Goal: Task Accomplishment & Management: Complete application form

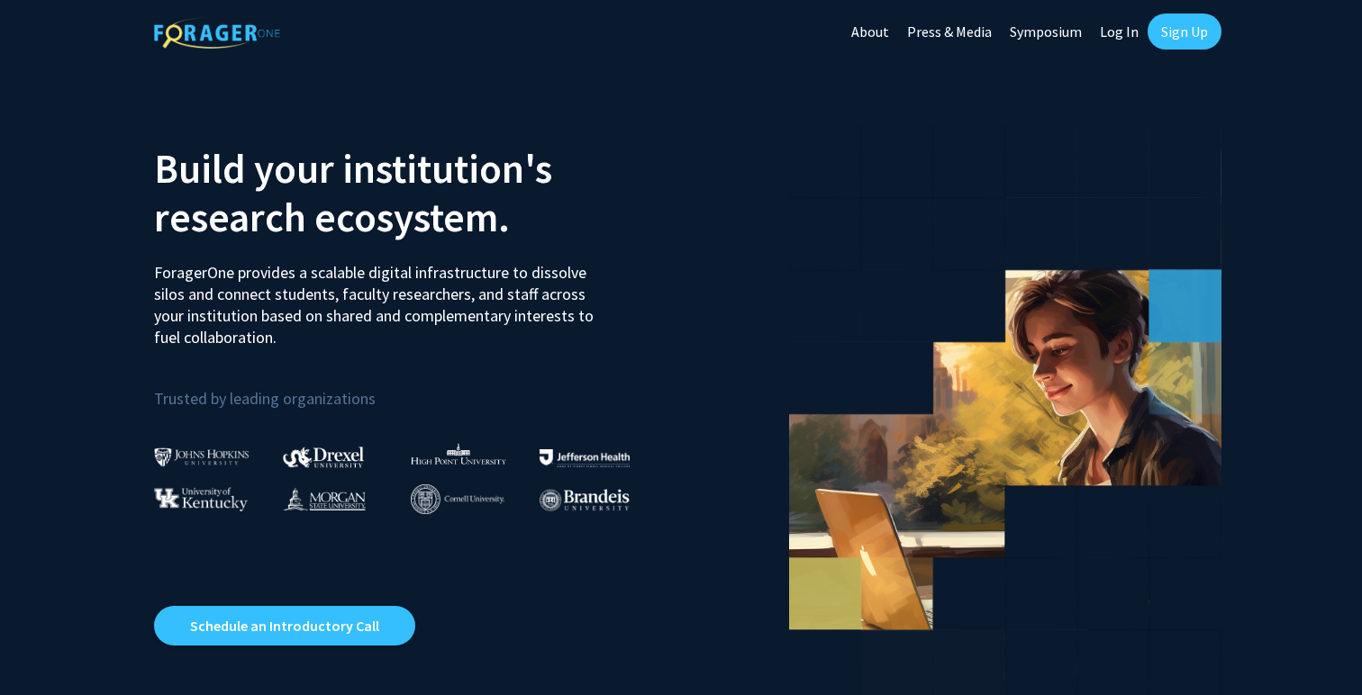
click at [1172, 38] on link "Sign Up" at bounding box center [1185, 32] width 74 height 36
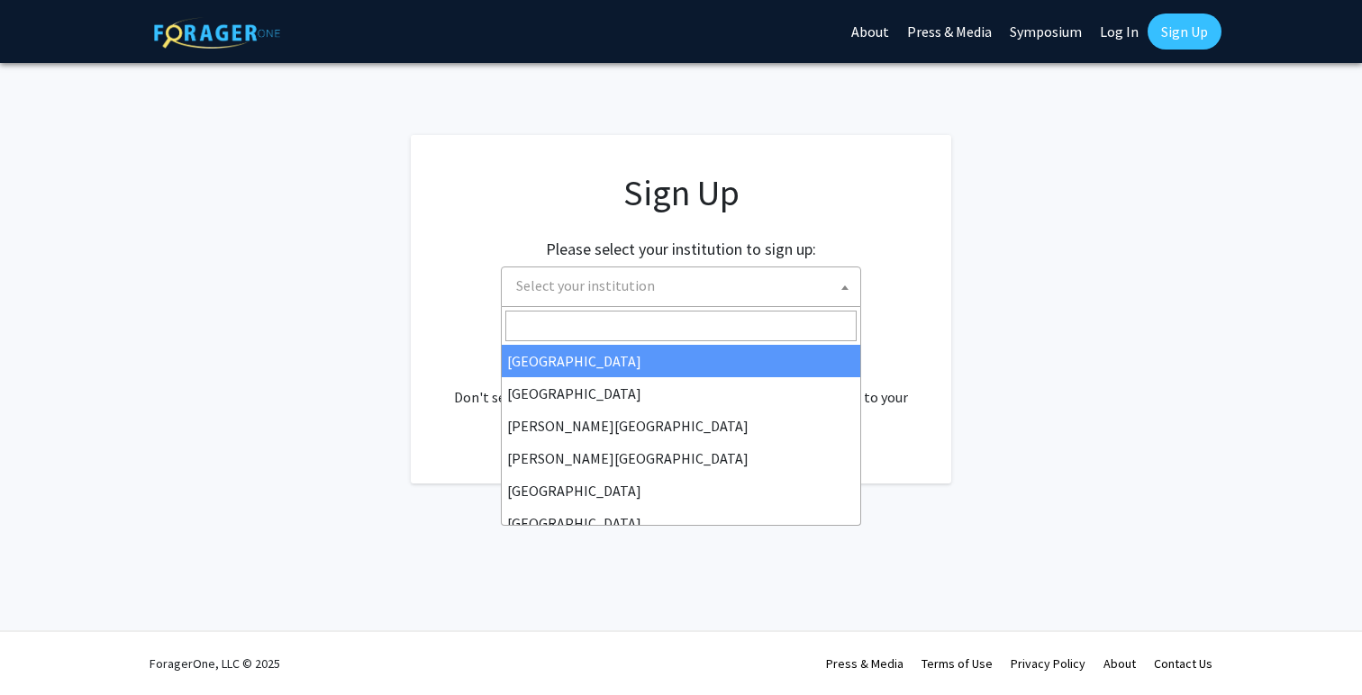
click at [718, 272] on span "Select your institution" at bounding box center [684, 286] width 351 height 37
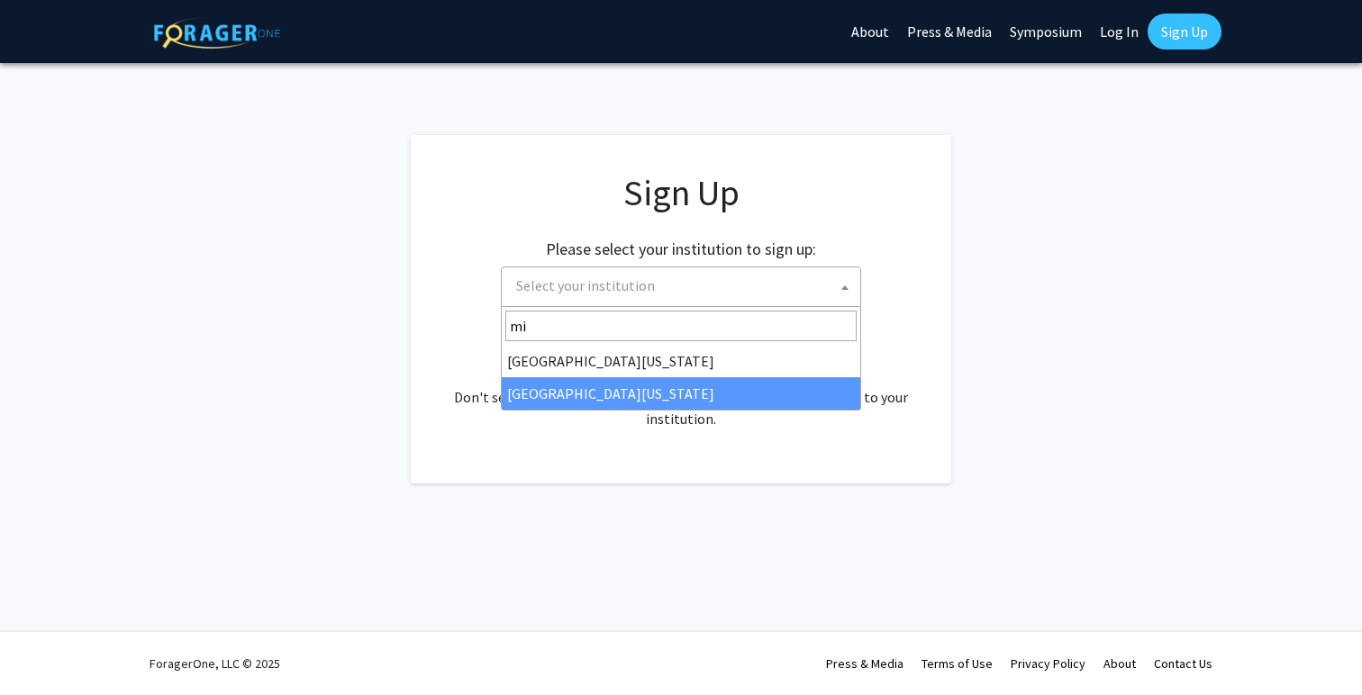
type input "mi"
select select "33"
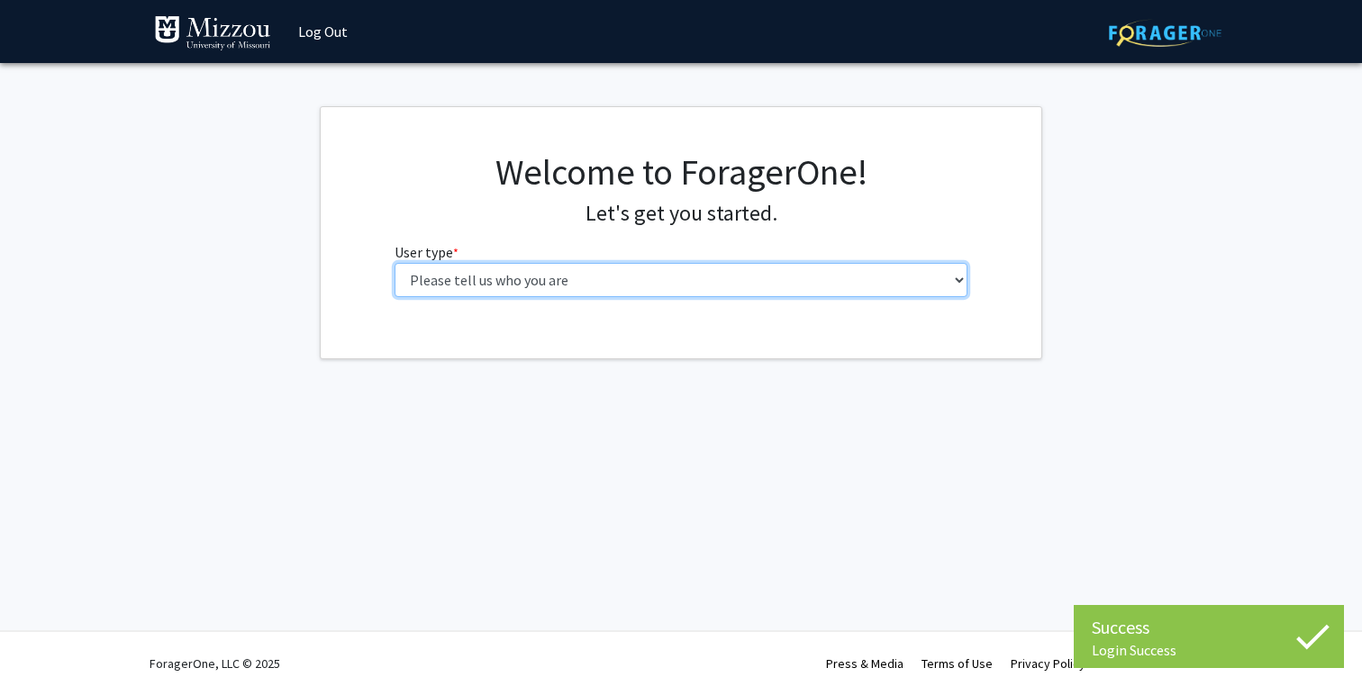
click at [707, 268] on select "Please tell us who you are Undergraduate Student Master's Student Doctoral Cand…" at bounding box center [682, 280] width 574 height 34
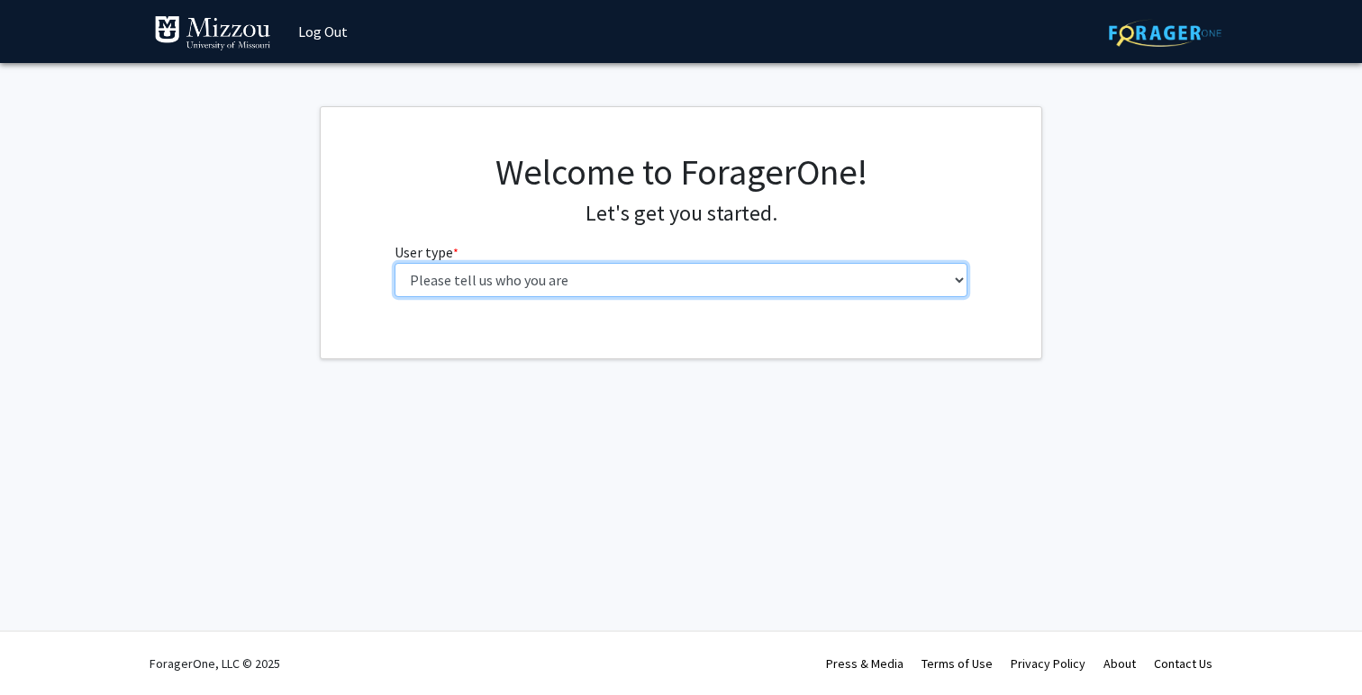
select select "2: masters"
click at [395, 263] on select "Please tell us who you are Undergraduate Student Master's Student Doctoral Cand…" at bounding box center [682, 280] width 574 height 34
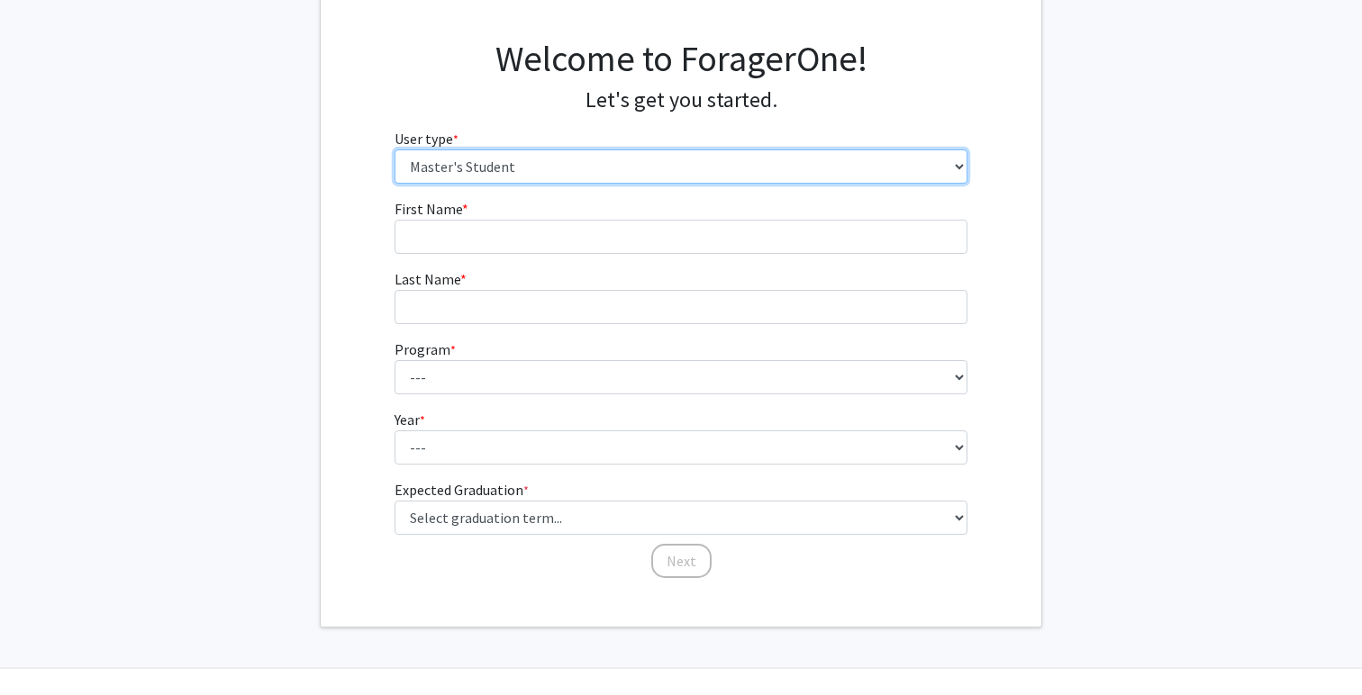
scroll to position [114, 0]
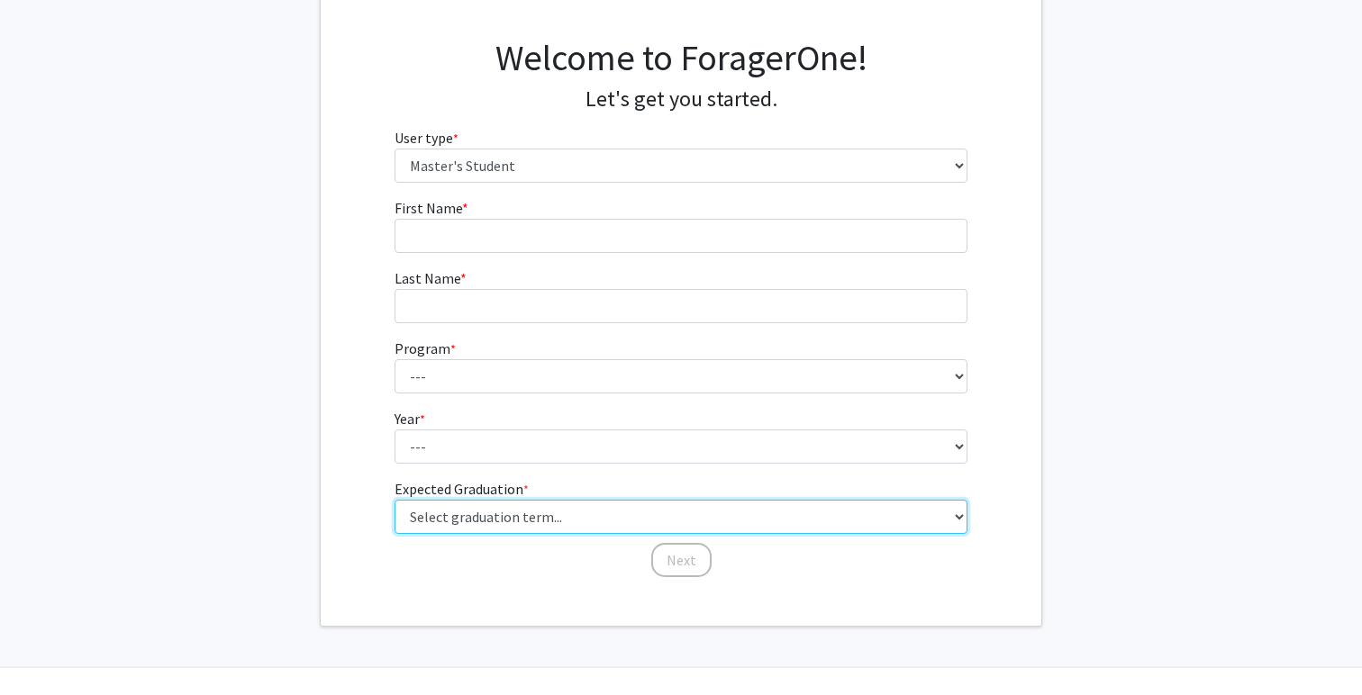
click at [561, 524] on select "Select graduation term... Spring 2025 Summer 2025 Fall 2025 Winter 2025 Spring …" at bounding box center [682, 517] width 574 height 34
select select "7: fall_2026"
click at [395, 500] on select "Select graduation term... Spring 2025 Summer 2025 Fall 2025 Winter 2025 Spring …" at bounding box center [682, 517] width 574 height 34
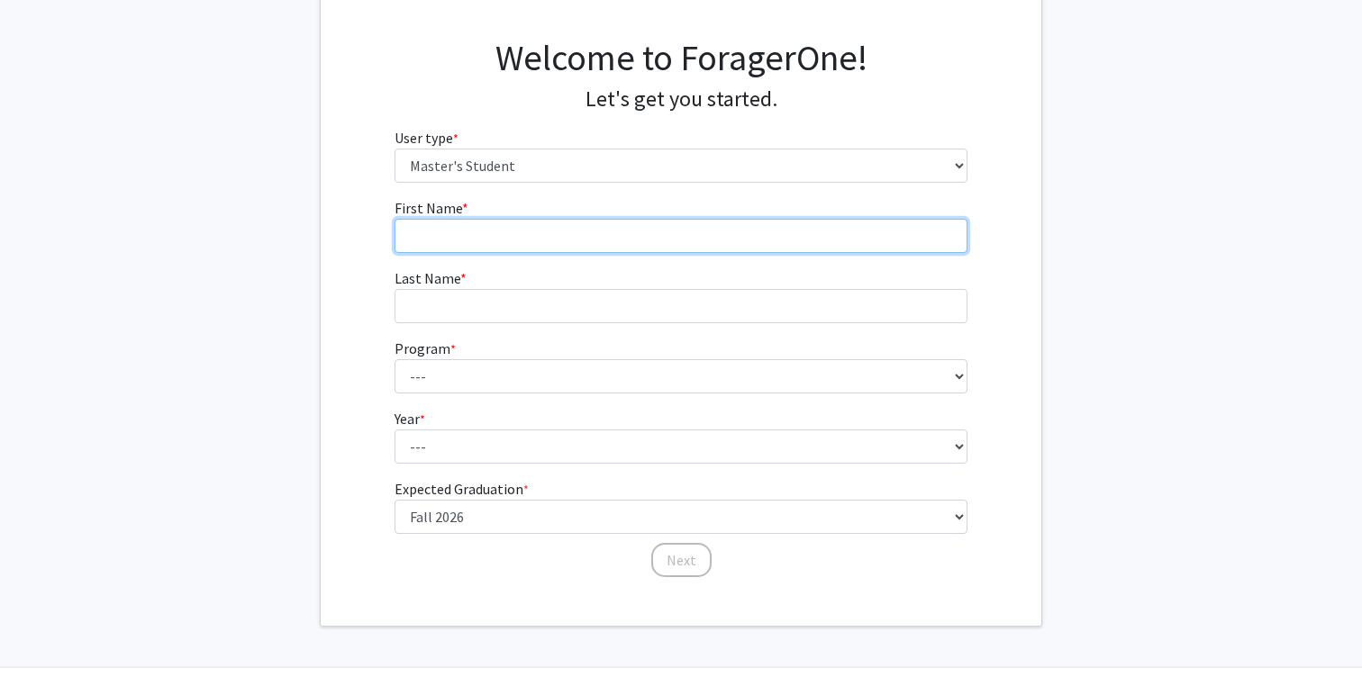
click at [492, 241] on input "First Name * required" at bounding box center [682, 236] width 574 height 34
type input "Will"
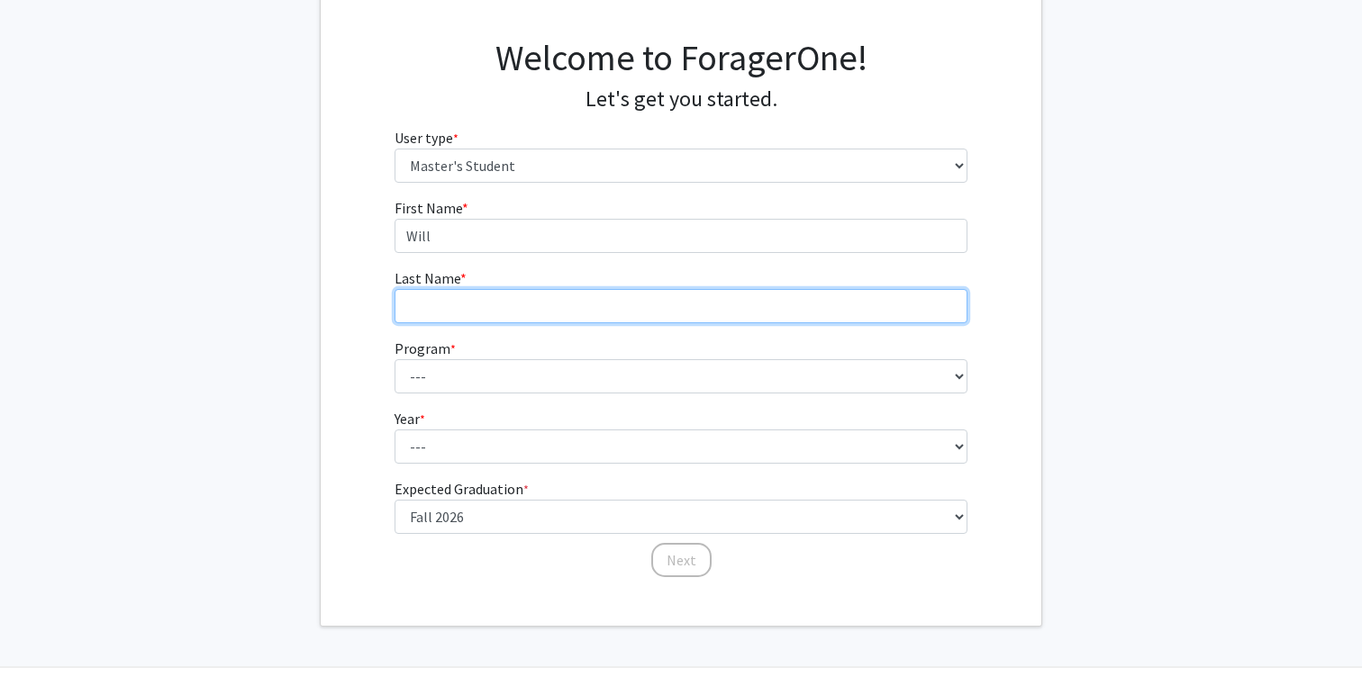
click at [492, 307] on input "Last Name * required" at bounding box center [682, 306] width 574 height 34
type input "Curry"
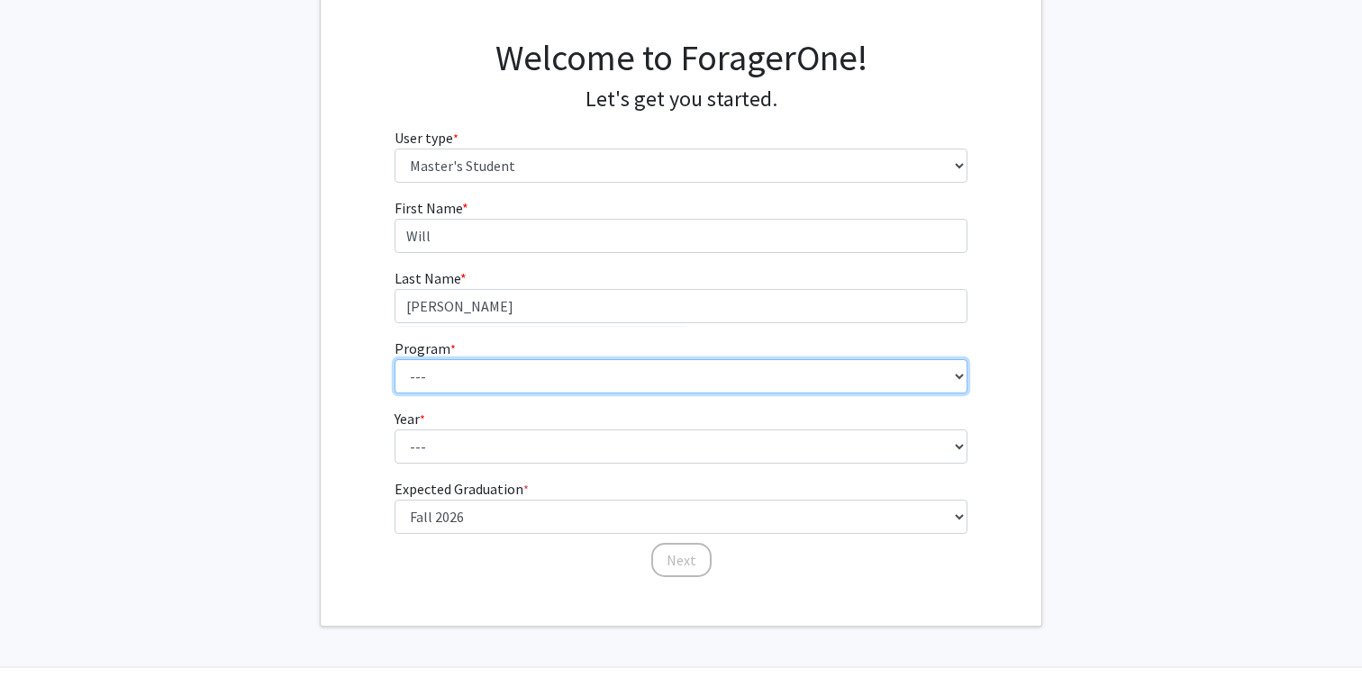
click at [447, 377] on select "--- Academic Medicine Accountancy Agricultural and Applied Economics Agricultur…" at bounding box center [682, 376] width 574 height 34
select select "35: 2257"
click at [395, 359] on select "--- Academic Medicine Accountancy Agricultural and Applied Economics Agricultur…" at bounding box center [682, 376] width 574 height 34
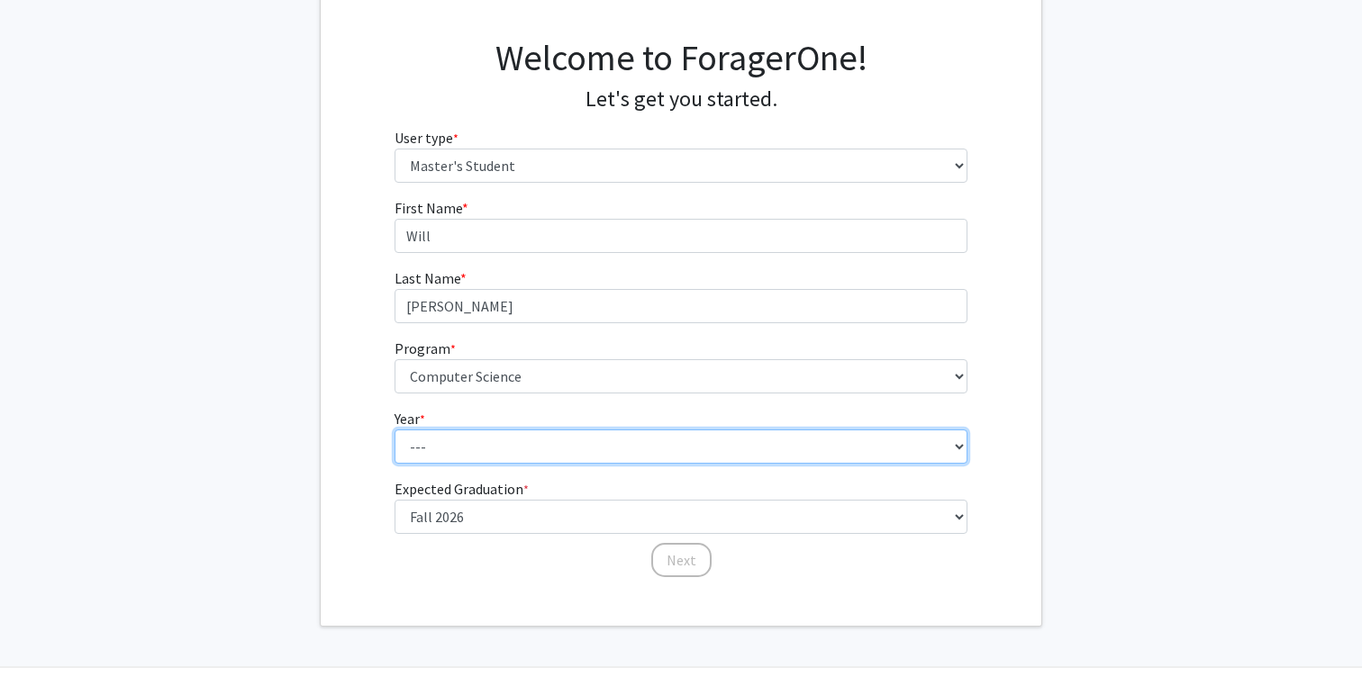
click at [537, 441] on select "--- First Year Second Year" at bounding box center [682, 447] width 574 height 34
select select "1: first_year"
click at [395, 430] on select "--- First Year Second Year" at bounding box center [682, 447] width 574 height 34
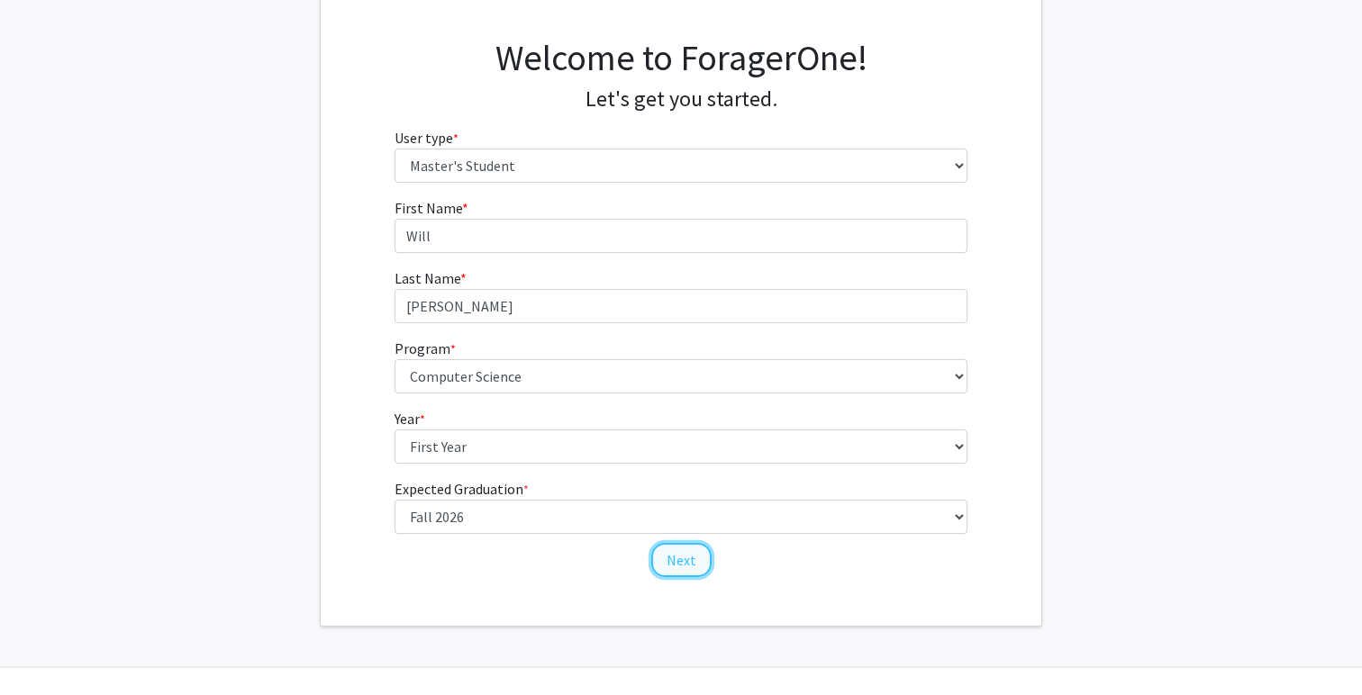
click at [684, 566] on button "Next" at bounding box center [681, 560] width 60 height 34
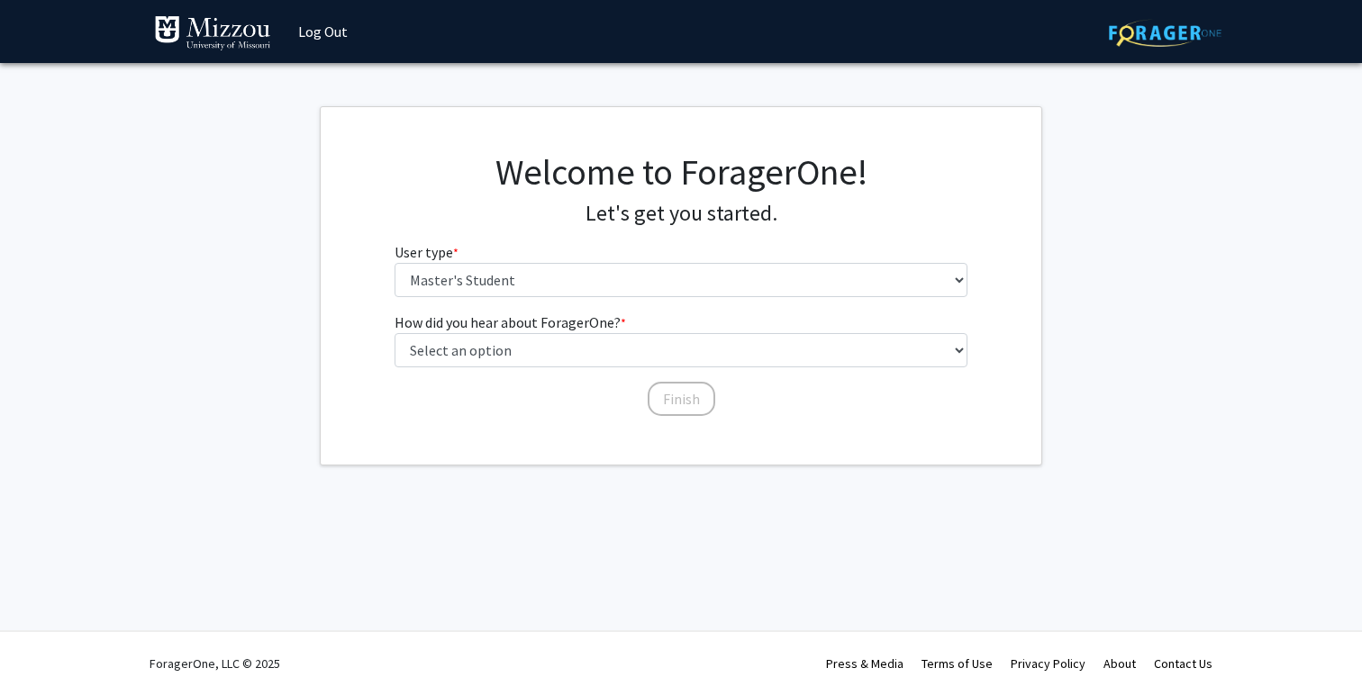
scroll to position [0, 0]
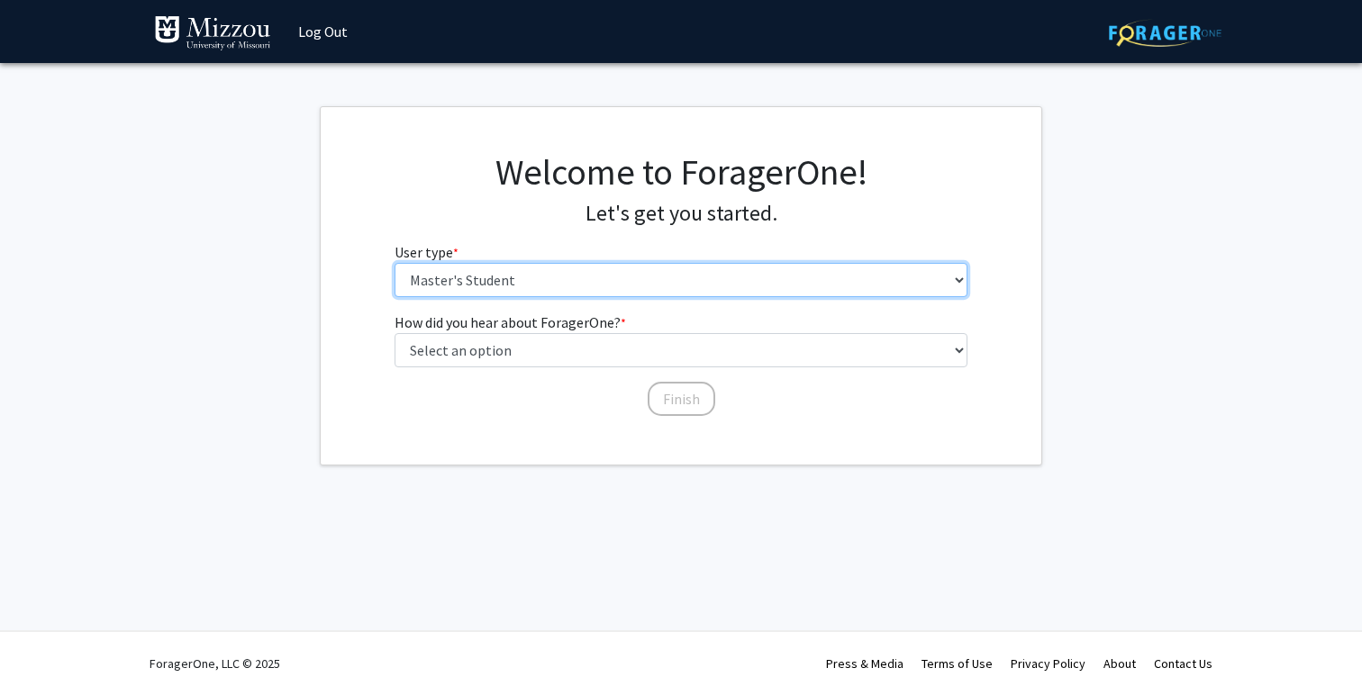
click at [580, 275] on select "Please tell us who you are Undergraduate Student Master's Student Doctoral Cand…" at bounding box center [682, 280] width 574 height 34
click at [395, 263] on select "Please tell us who you are Undergraduate Student Master's Student Doctoral Cand…" at bounding box center [682, 280] width 574 height 34
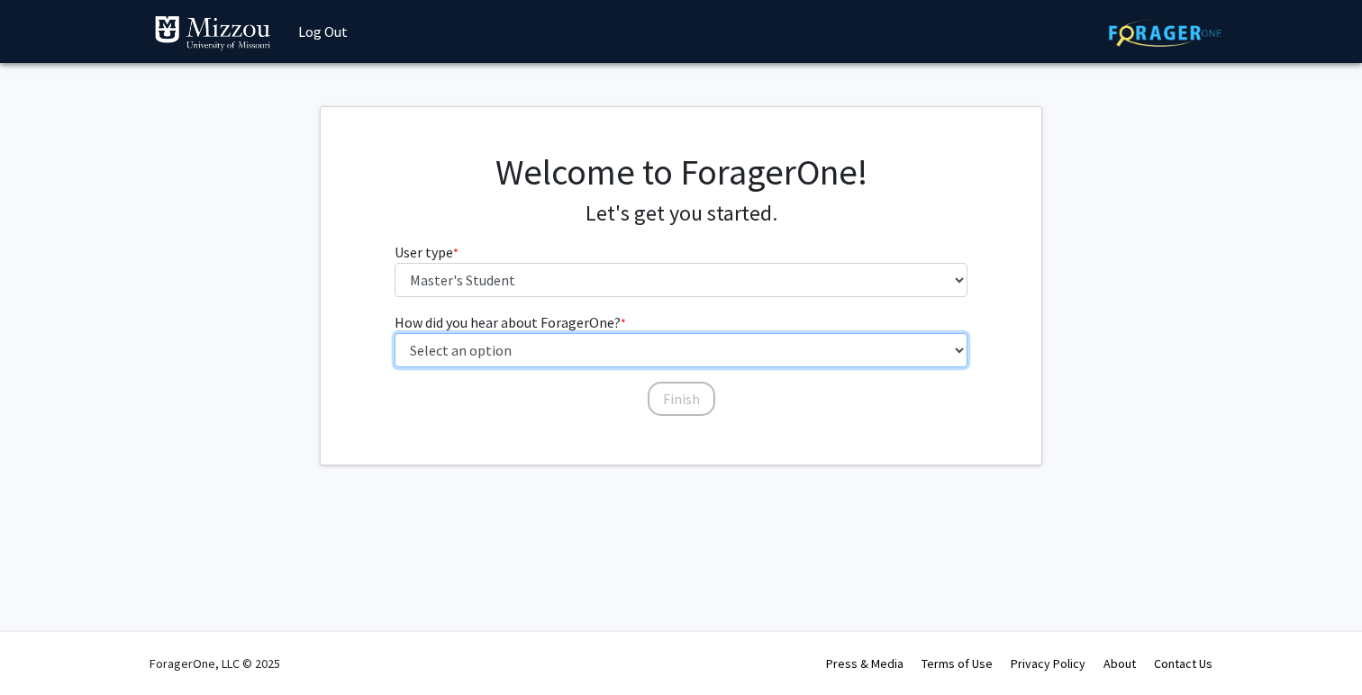
click at [551, 358] on select "Select an option Peer/student recommendation Faculty/staff recommendation Unive…" at bounding box center [682, 350] width 574 height 34
select select "4: university_email"
click at [395, 333] on select "Select an option Peer/student recommendation Faculty/staff recommendation Unive…" at bounding box center [682, 350] width 574 height 34
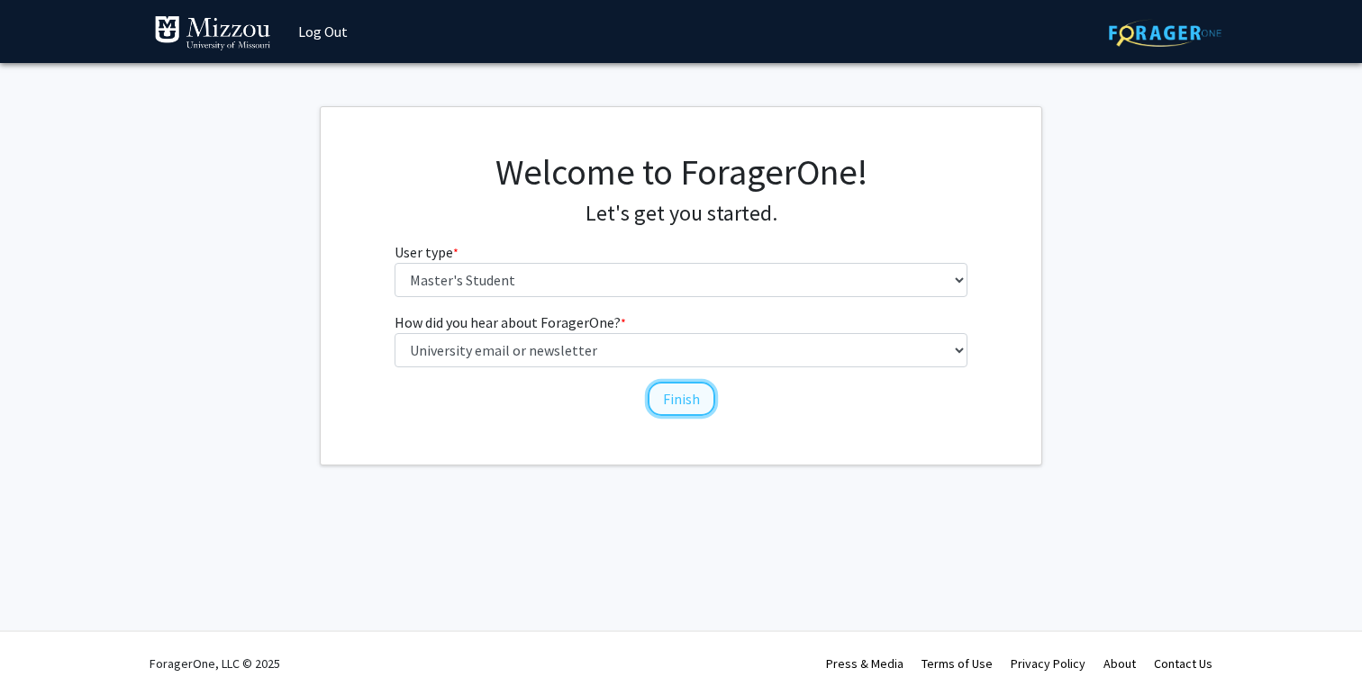
click at [673, 406] on button "Finish" at bounding box center [682, 399] width 68 height 34
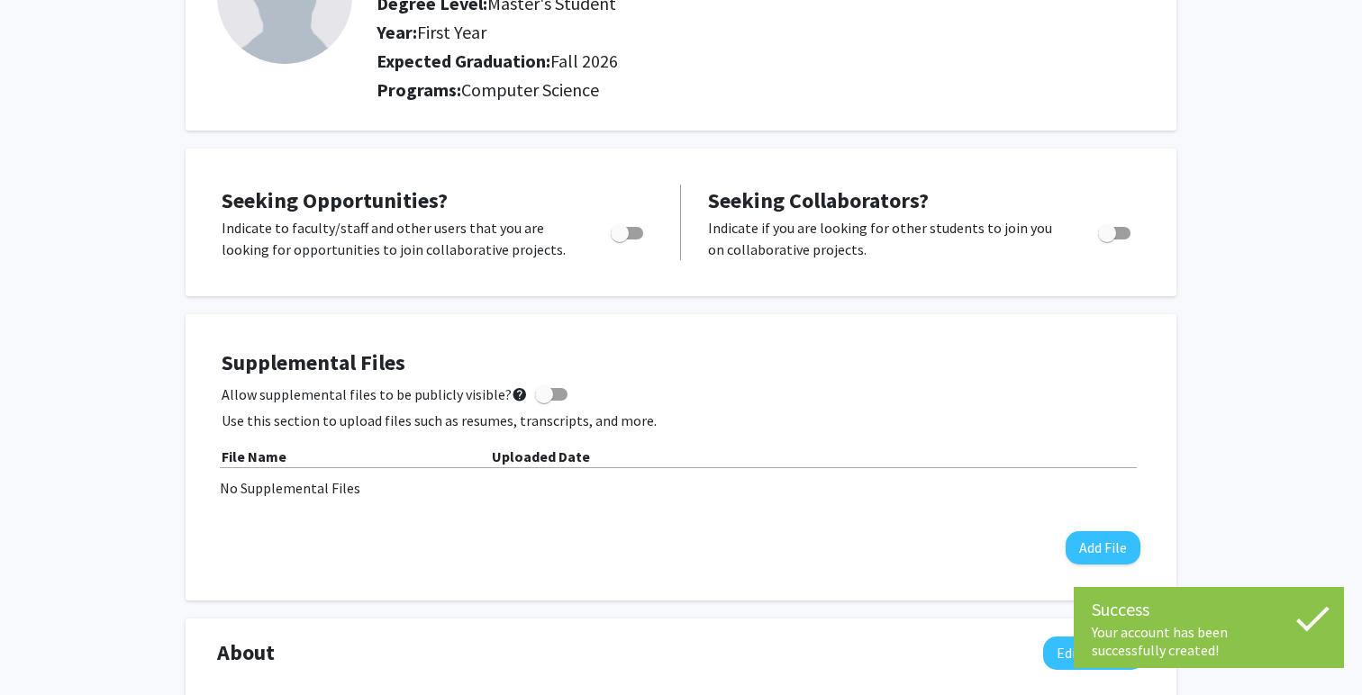
scroll to position [192, 0]
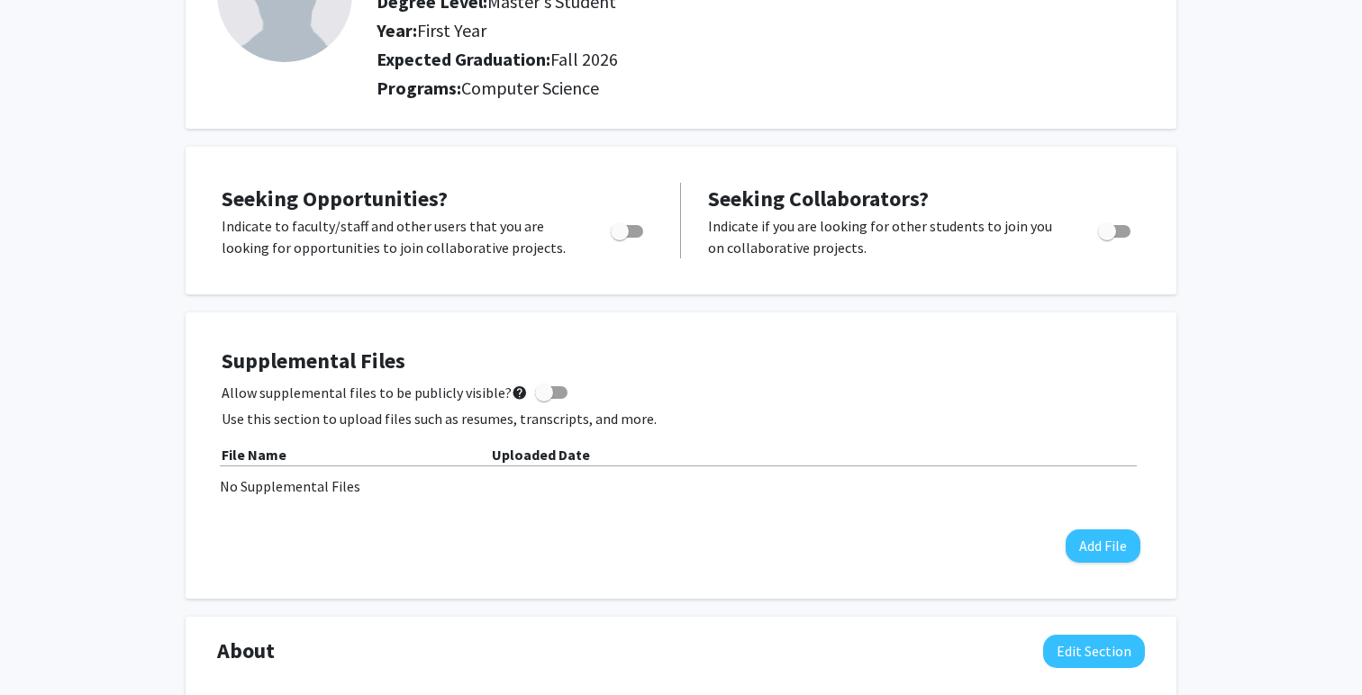
click at [512, 429] on div "Supplemental Files Allow supplemental files to be publicly visible? help Use th…" at bounding box center [681, 456] width 919 height 214
click at [621, 230] on span "Toggle" at bounding box center [620, 232] width 18 height 18
click at [620, 238] on input "Are you actively seeking opportunities?" at bounding box center [619, 238] width 1 height 1
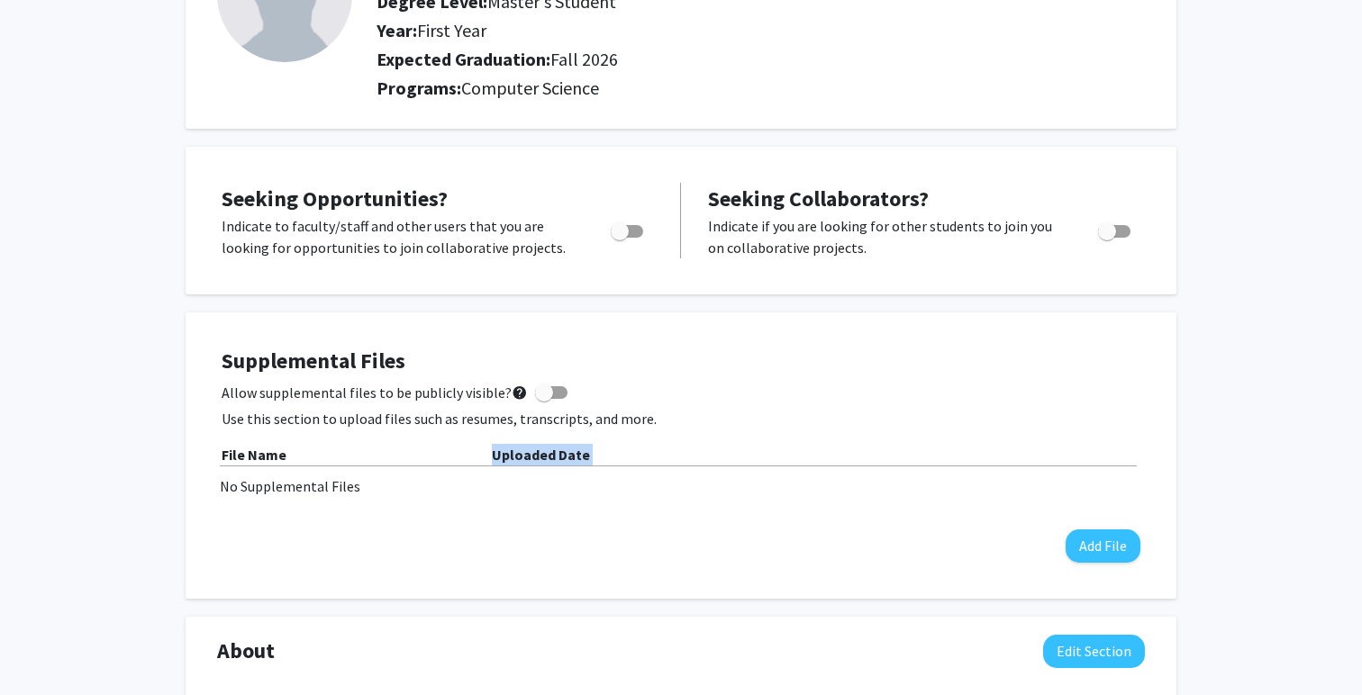
checkbox input "true"
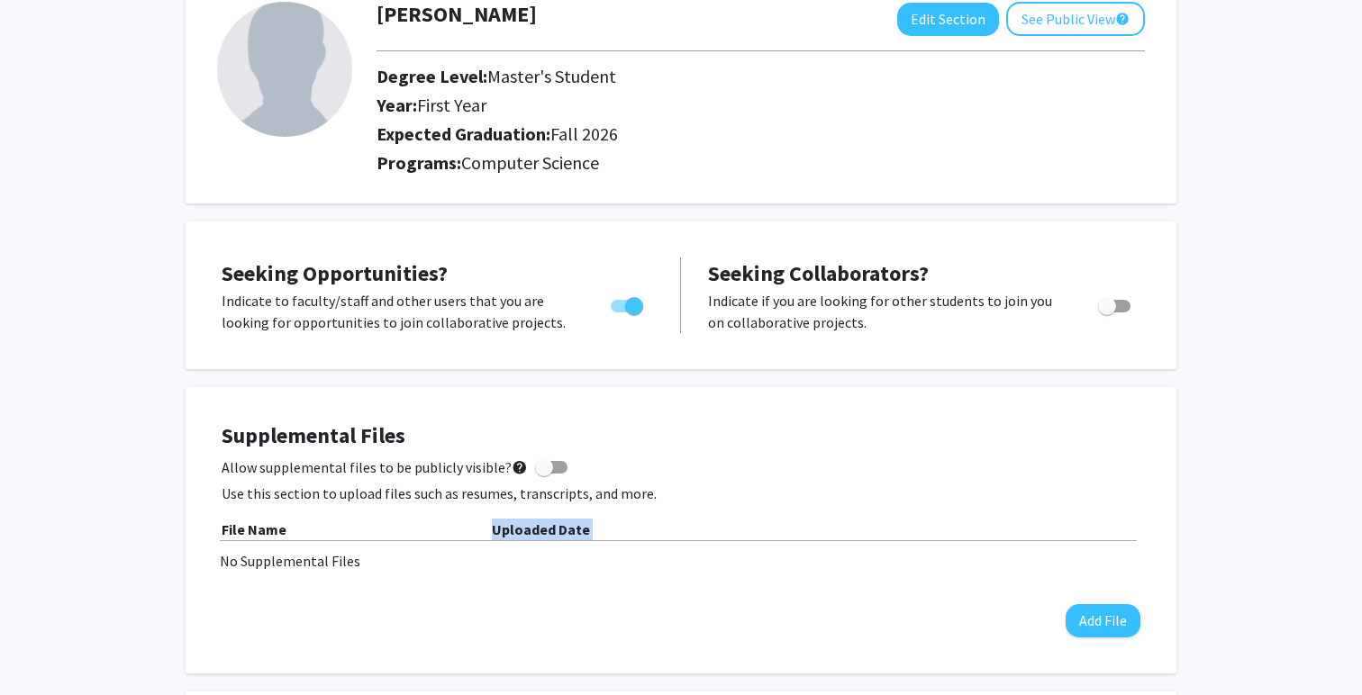
scroll to position [0, 0]
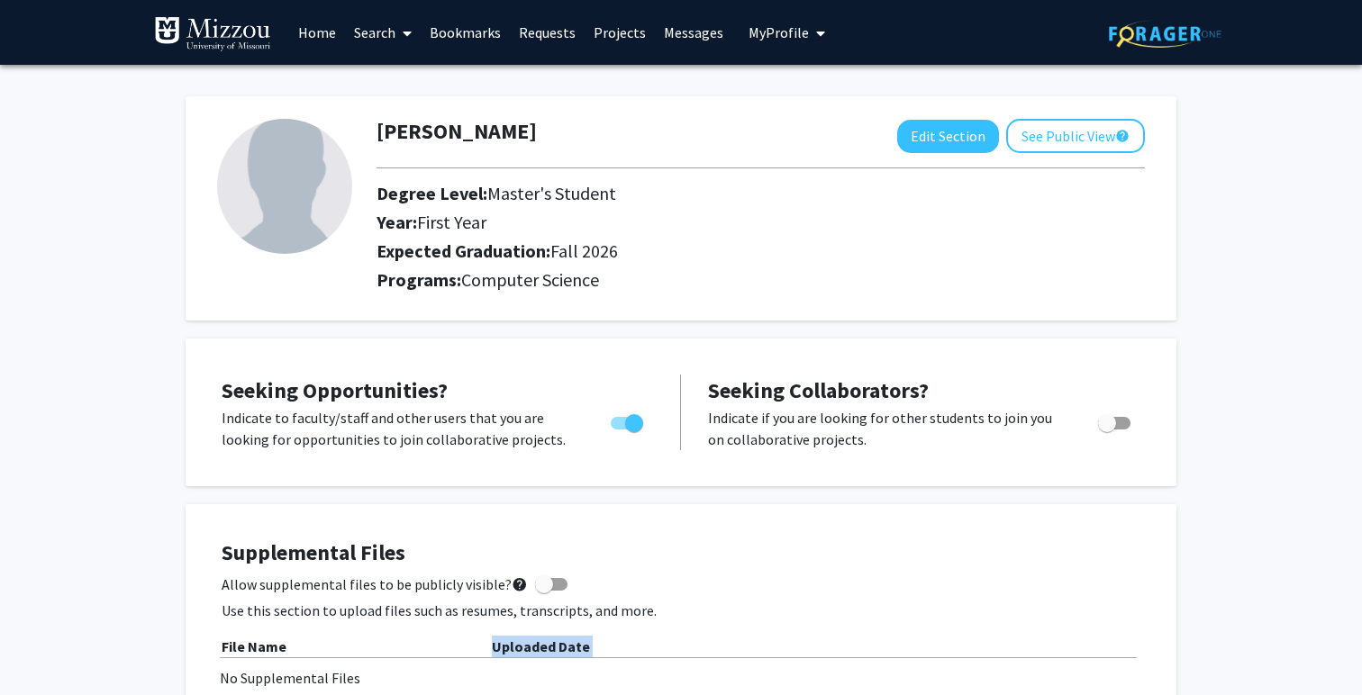
click at [542, 28] on link "Requests" at bounding box center [547, 32] width 75 height 63
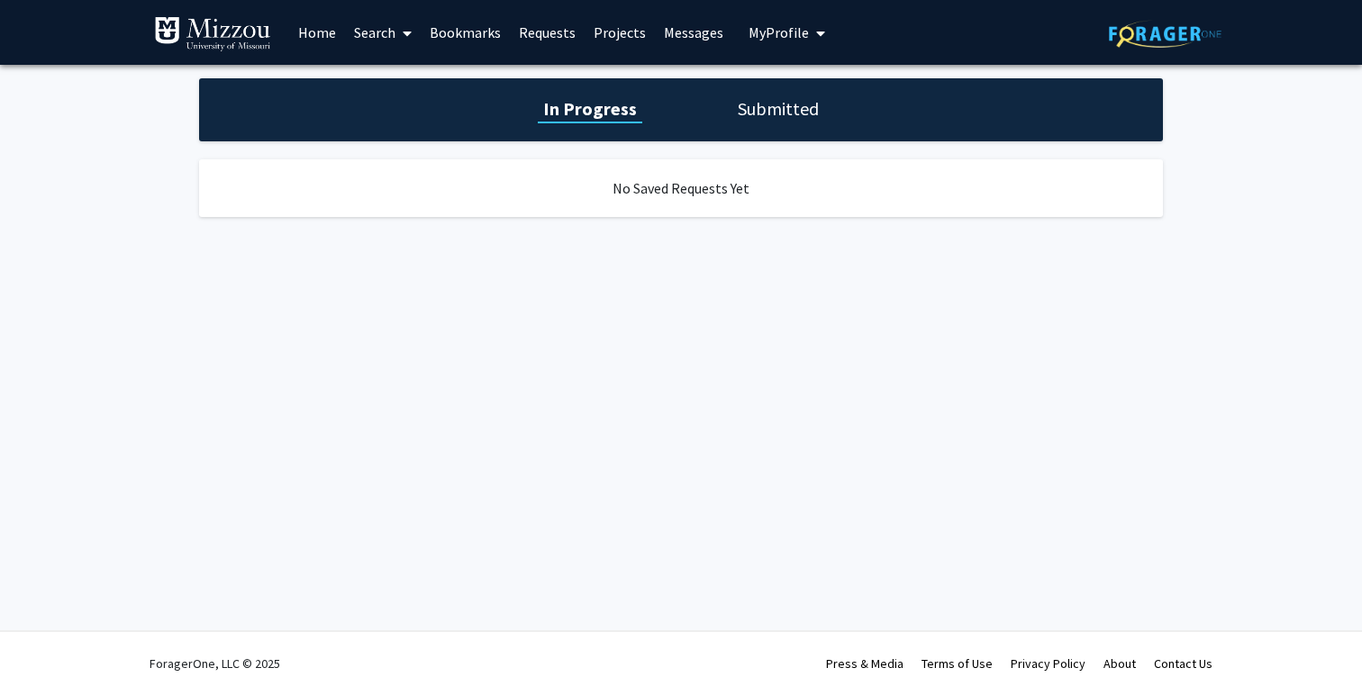
click at [623, 39] on link "Projects" at bounding box center [620, 32] width 70 height 63
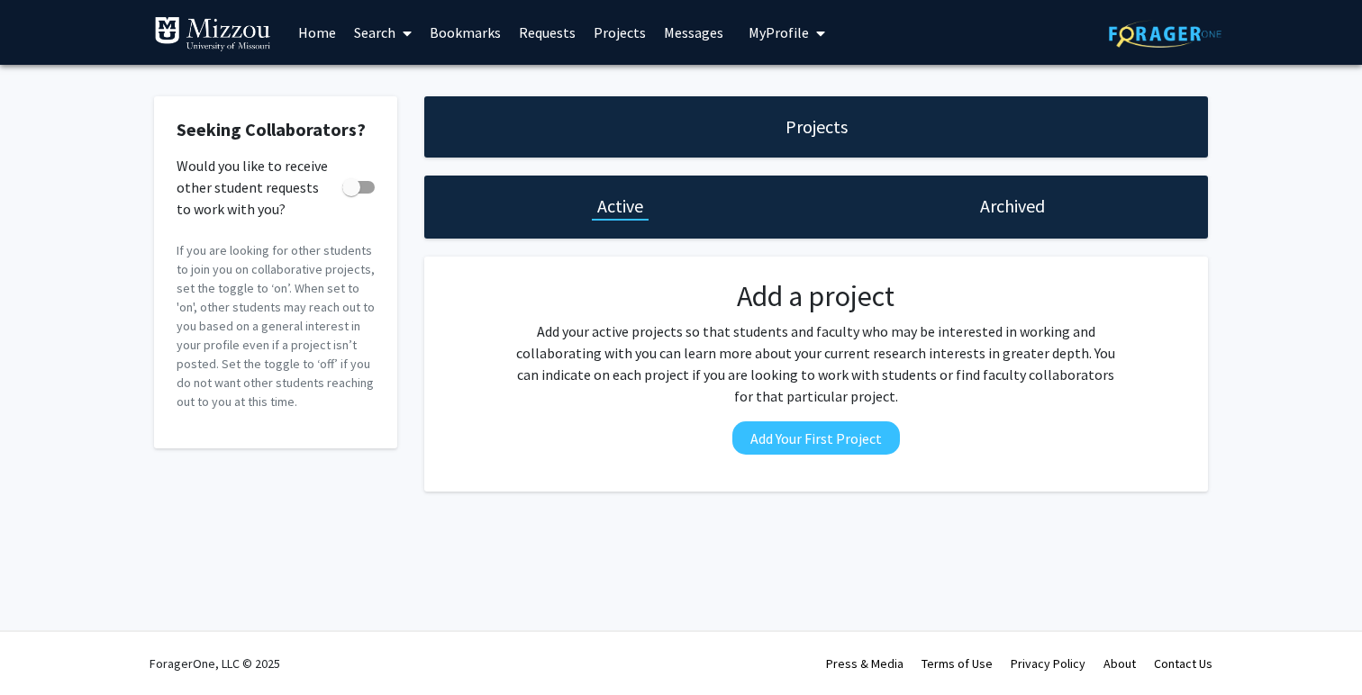
click at [727, 40] on div "Skip navigation Home Search Bookmarks Requests Projects Messages My Profile Wil…" at bounding box center [492, 32] width 677 height 65
click at [749, 39] on span "My Profile" at bounding box center [779, 32] width 60 height 18
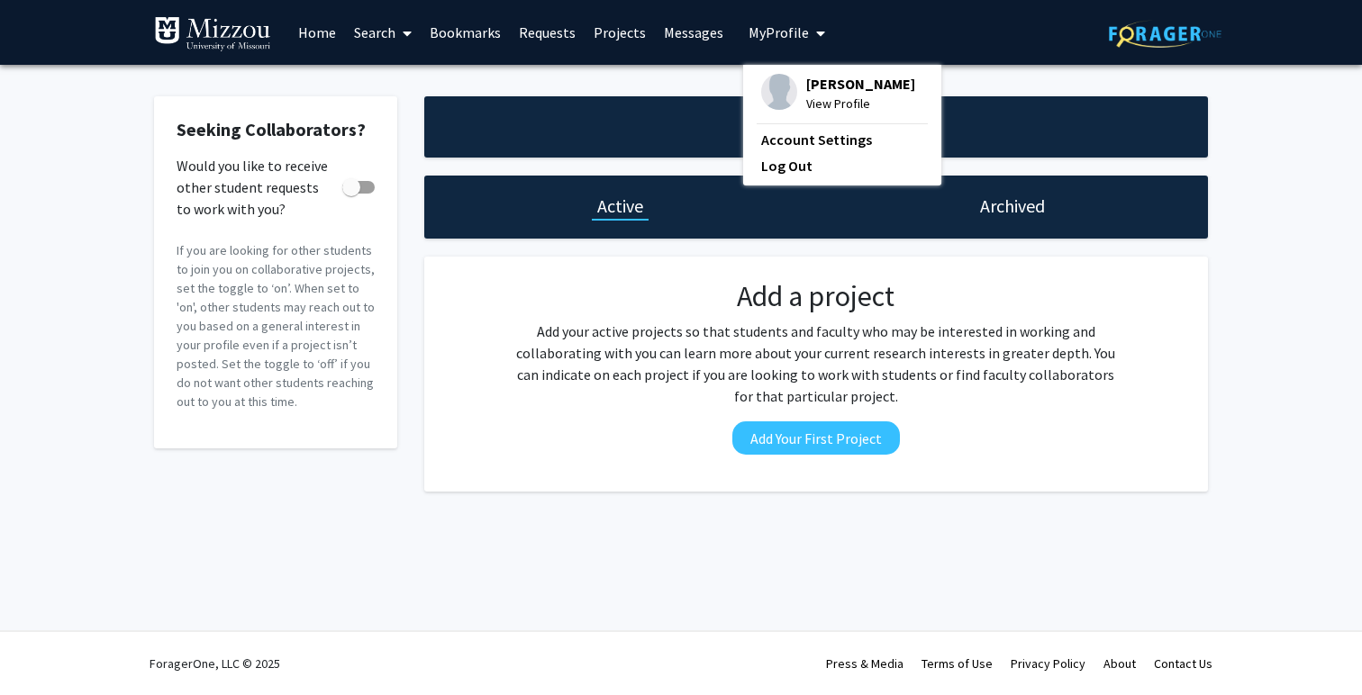
click at [332, 26] on link "Home" at bounding box center [317, 32] width 56 height 63
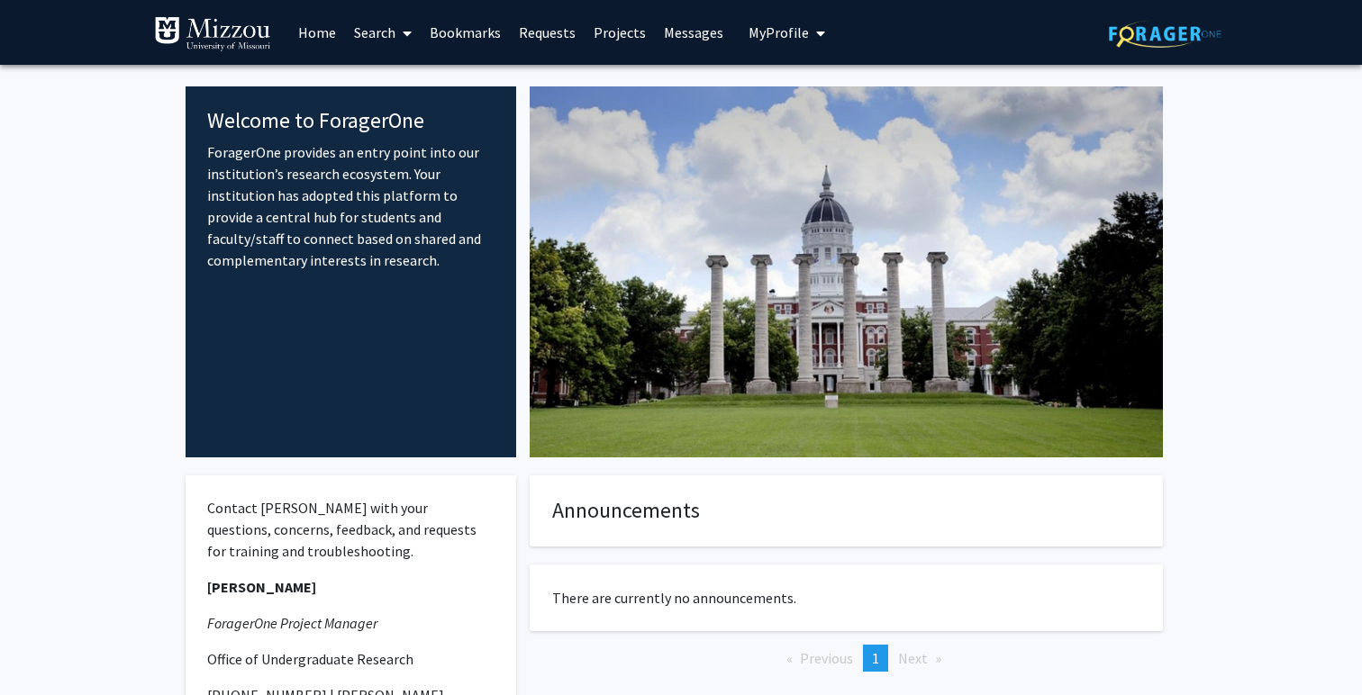
click at [380, 26] on link "Search" at bounding box center [383, 32] width 76 height 63
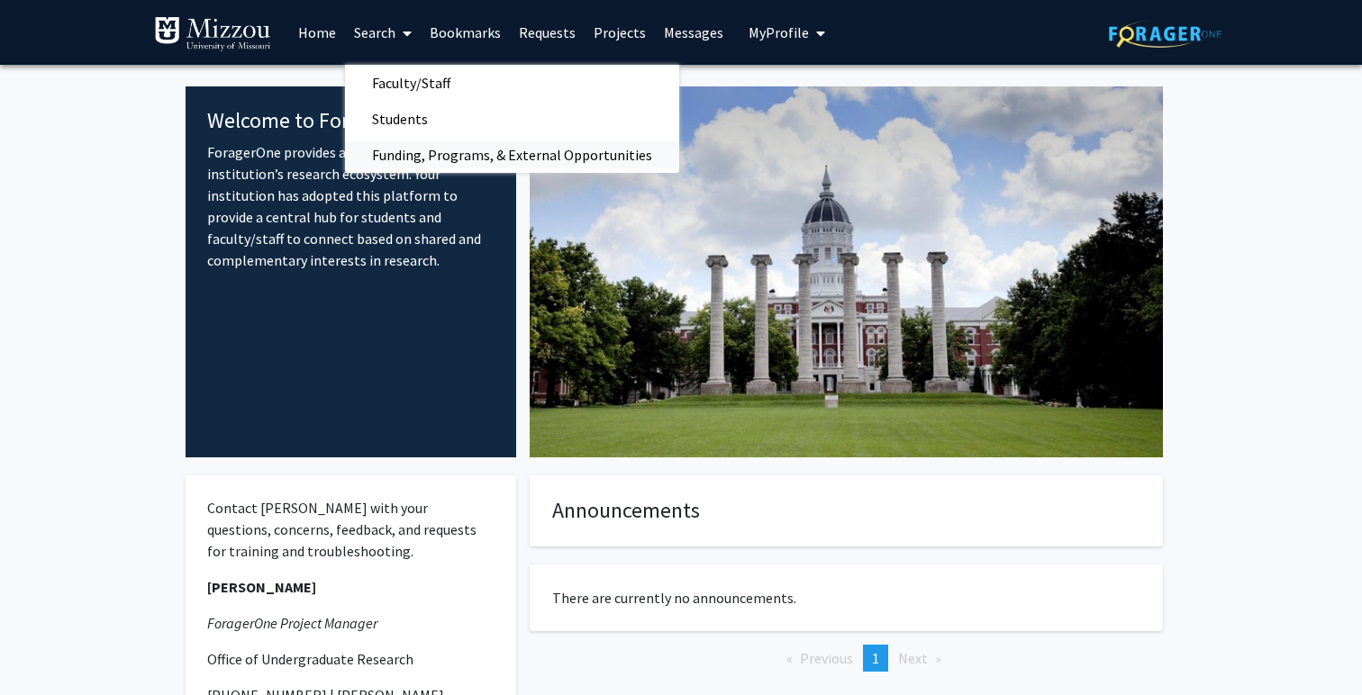
click at [384, 155] on span "Funding, Programs, & External Opportunities" at bounding box center [512, 155] width 334 height 36
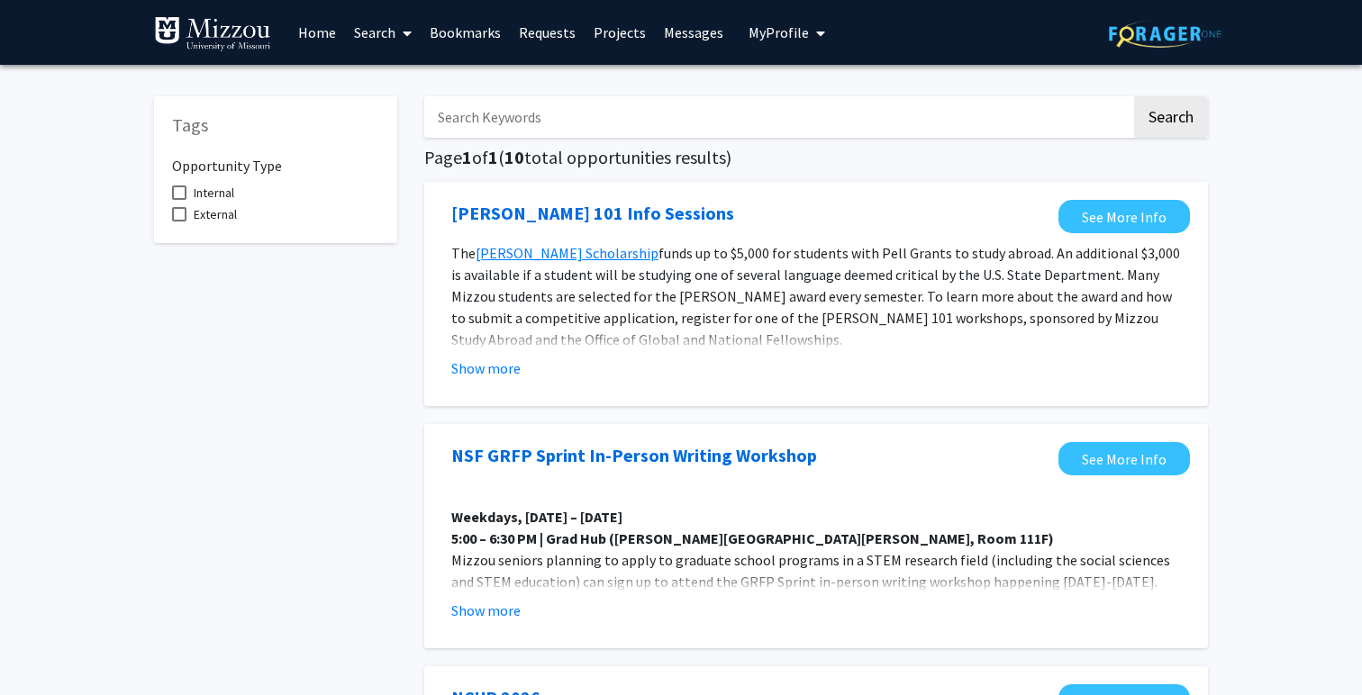
click at [383, 46] on link "Search" at bounding box center [383, 32] width 76 height 63
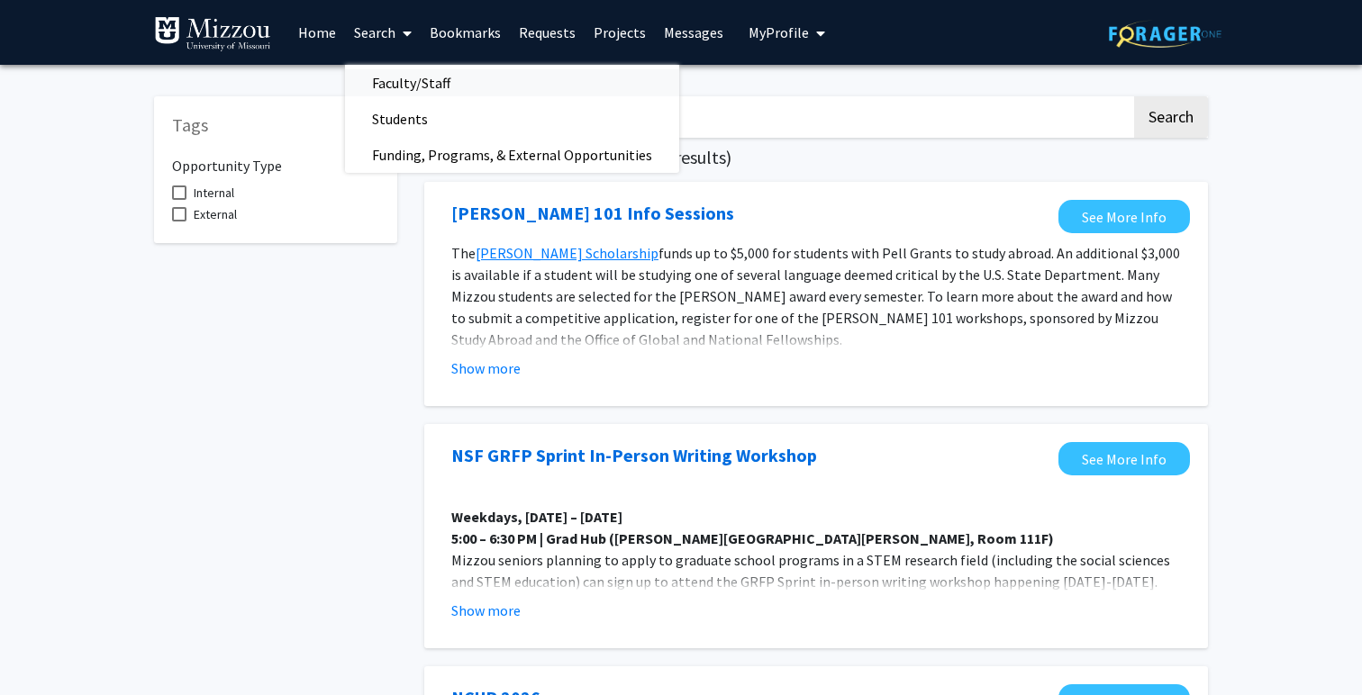
click at [395, 89] on span "Faculty/Staff" at bounding box center [411, 83] width 132 height 36
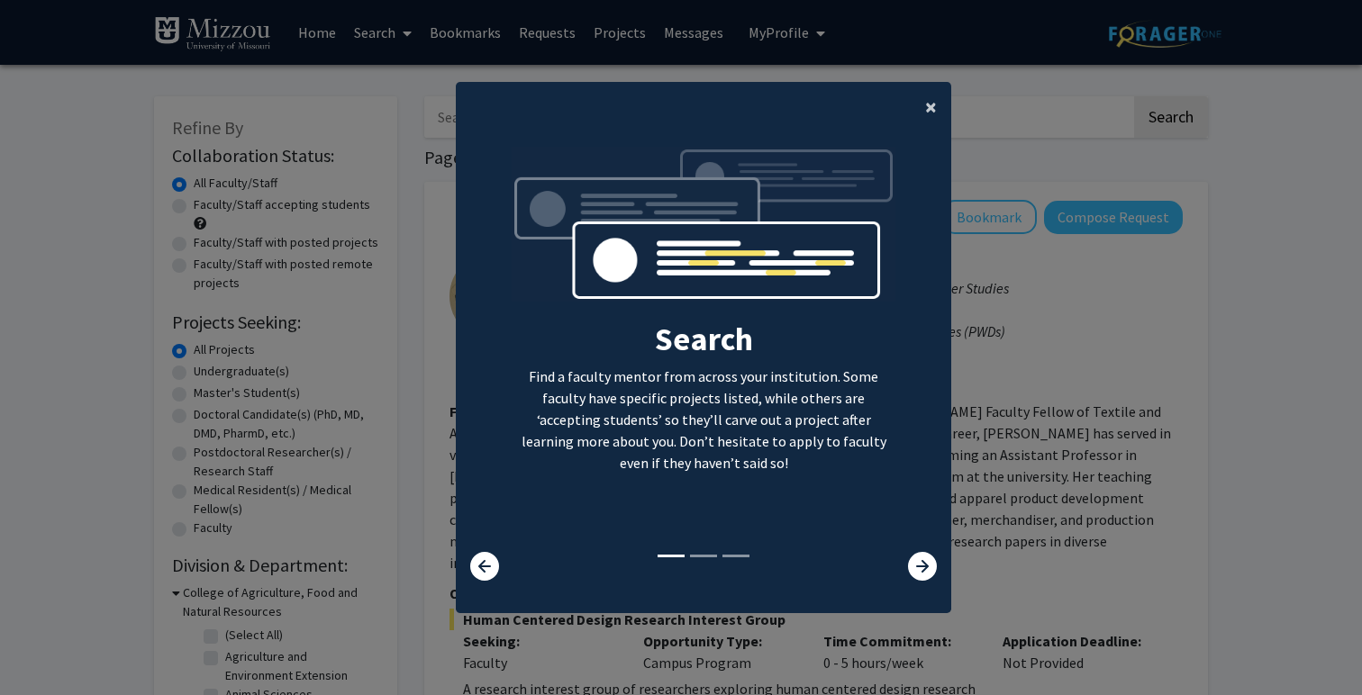
click at [934, 109] on span "×" at bounding box center [931, 107] width 12 height 28
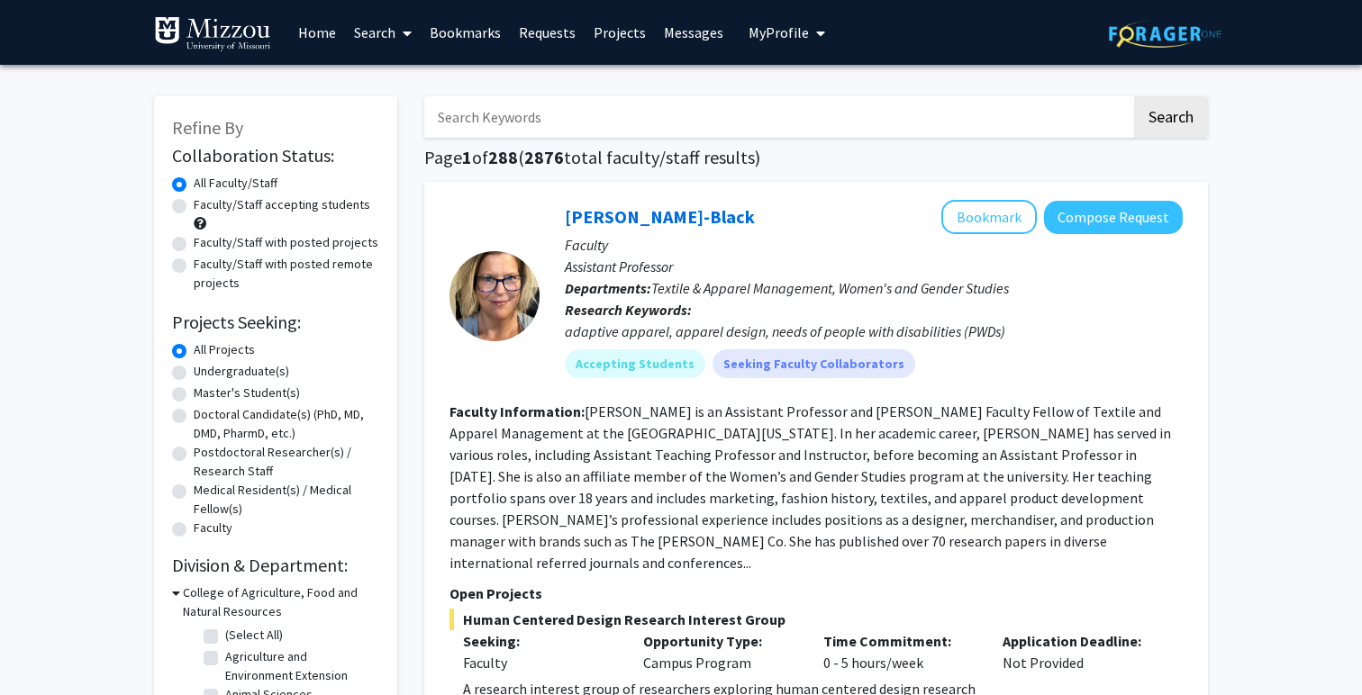
click at [186, 394] on div "Master's Student(s)" at bounding box center [275, 395] width 207 height 22
click at [194, 394] on label "Master's Student(s)" at bounding box center [247, 393] width 106 height 19
click at [194, 394] on input "Master's Student(s)" at bounding box center [200, 390] width 12 height 12
radio input "true"
click at [194, 378] on label "Undergraduate(s)" at bounding box center [241, 371] width 95 height 19
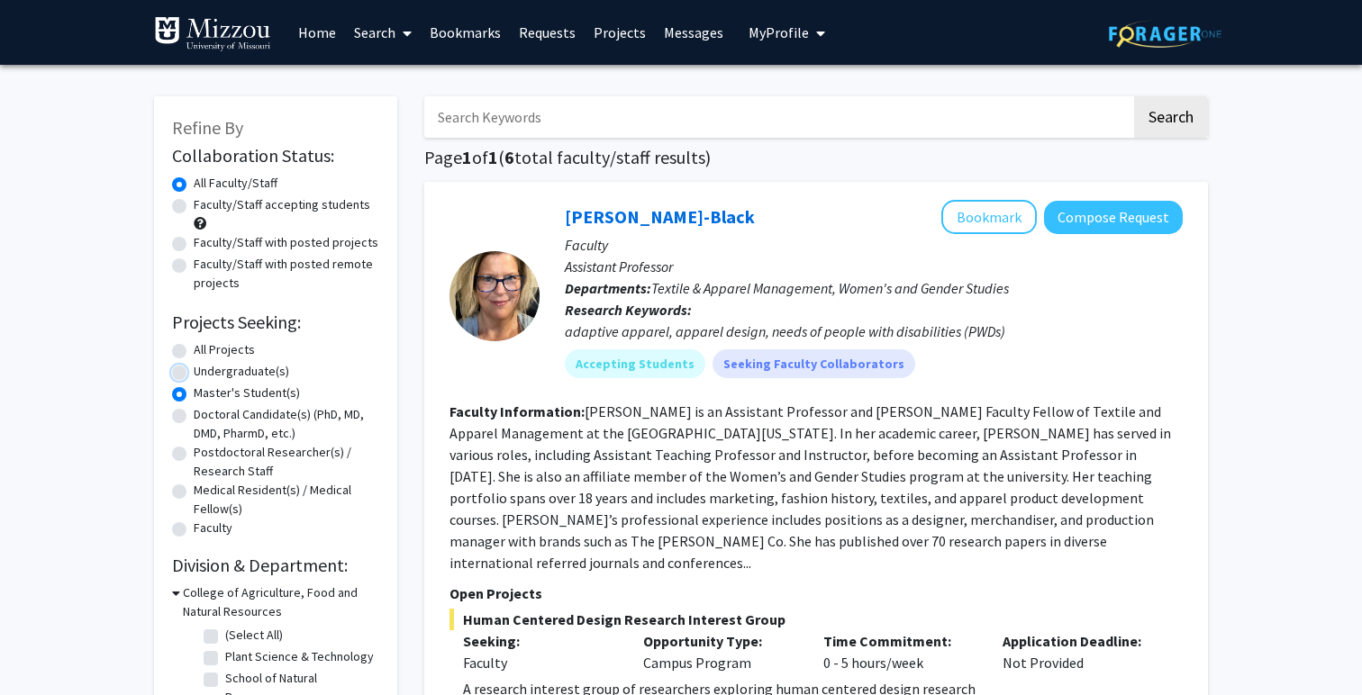
click at [194, 374] on input "Undergraduate(s)" at bounding box center [200, 368] width 12 height 12
radio input "true"
click at [194, 399] on label "Master's Student(s)" at bounding box center [247, 393] width 106 height 19
click at [194, 395] on input "Master's Student(s)" at bounding box center [200, 390] width 12 height 12
radio input "true"
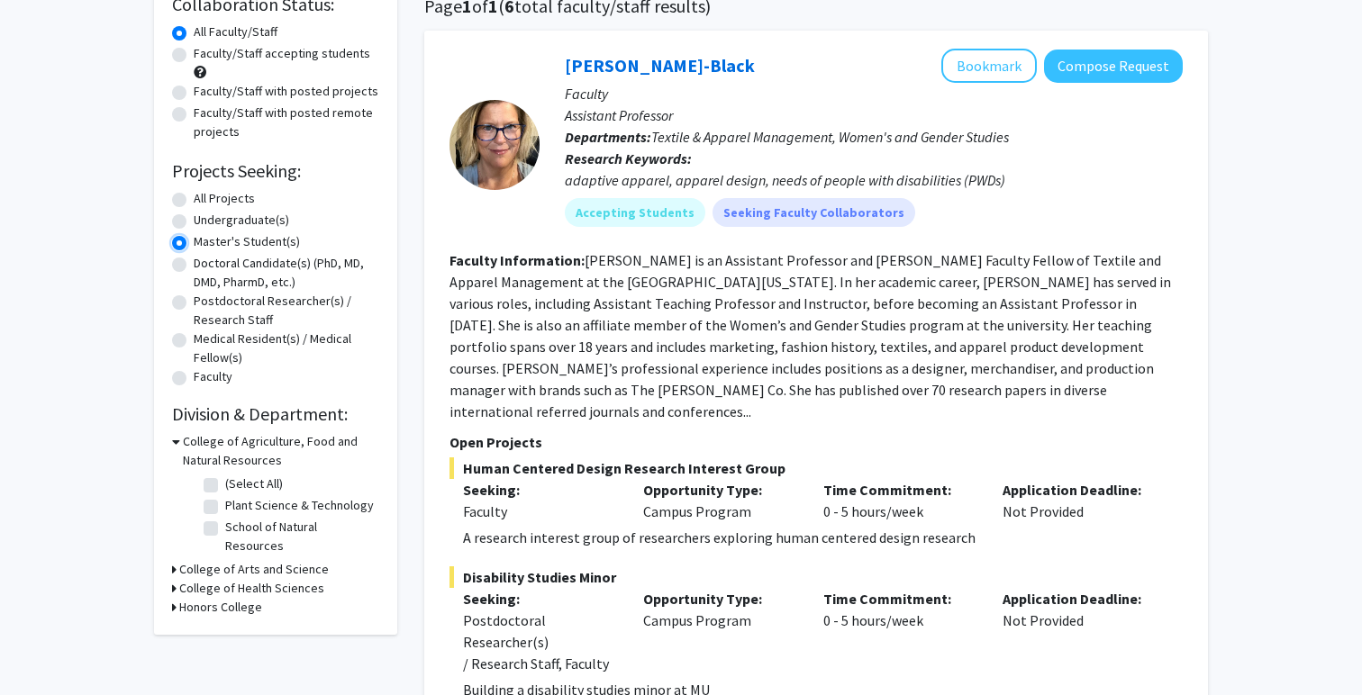
scroll to position [195, 0]
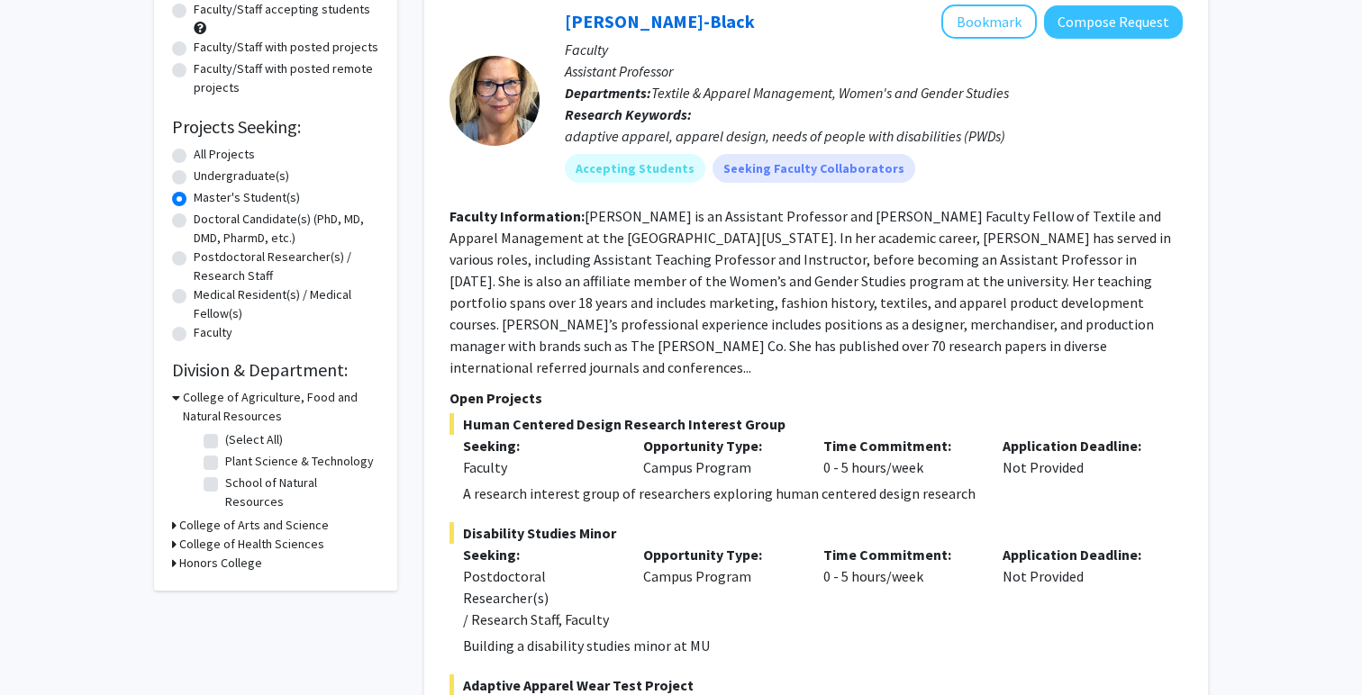
click at [172, 554] on icon at bounding box center [174, 563] width 5 height 19
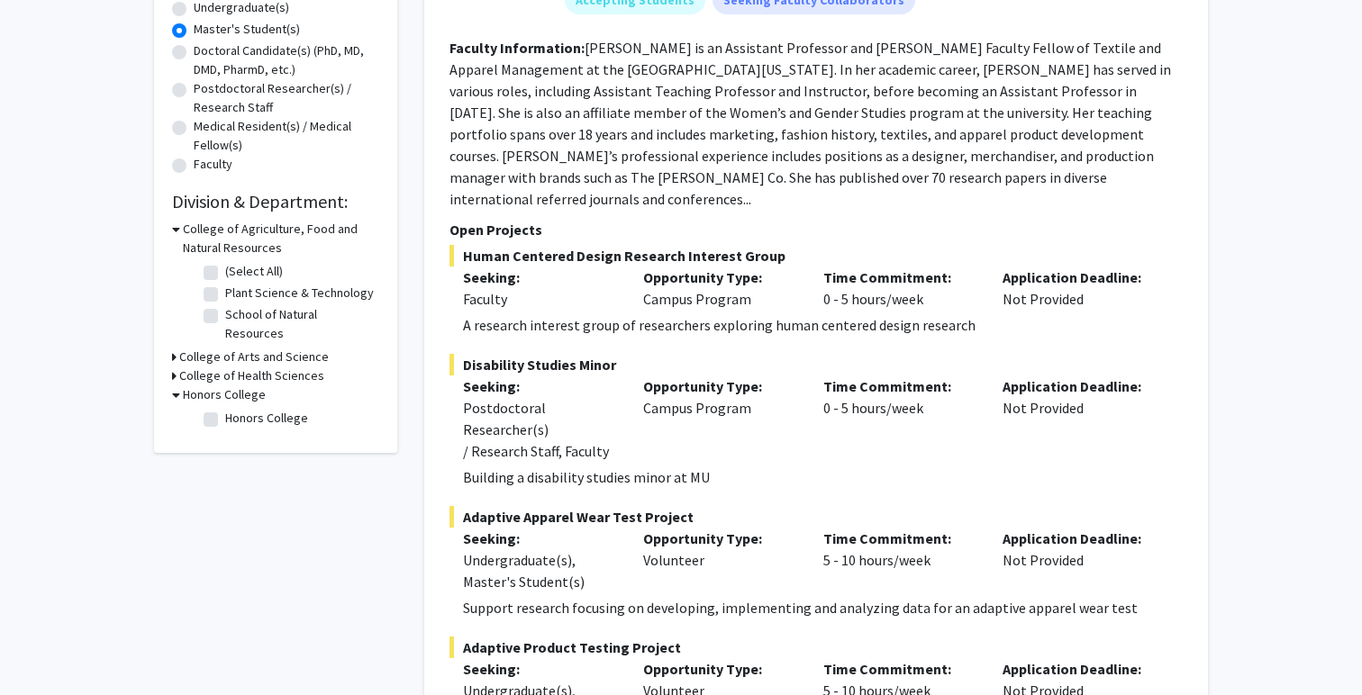
scroll to position [0, 0]
